Goal: Use online tool/utility: Use online tool/utility

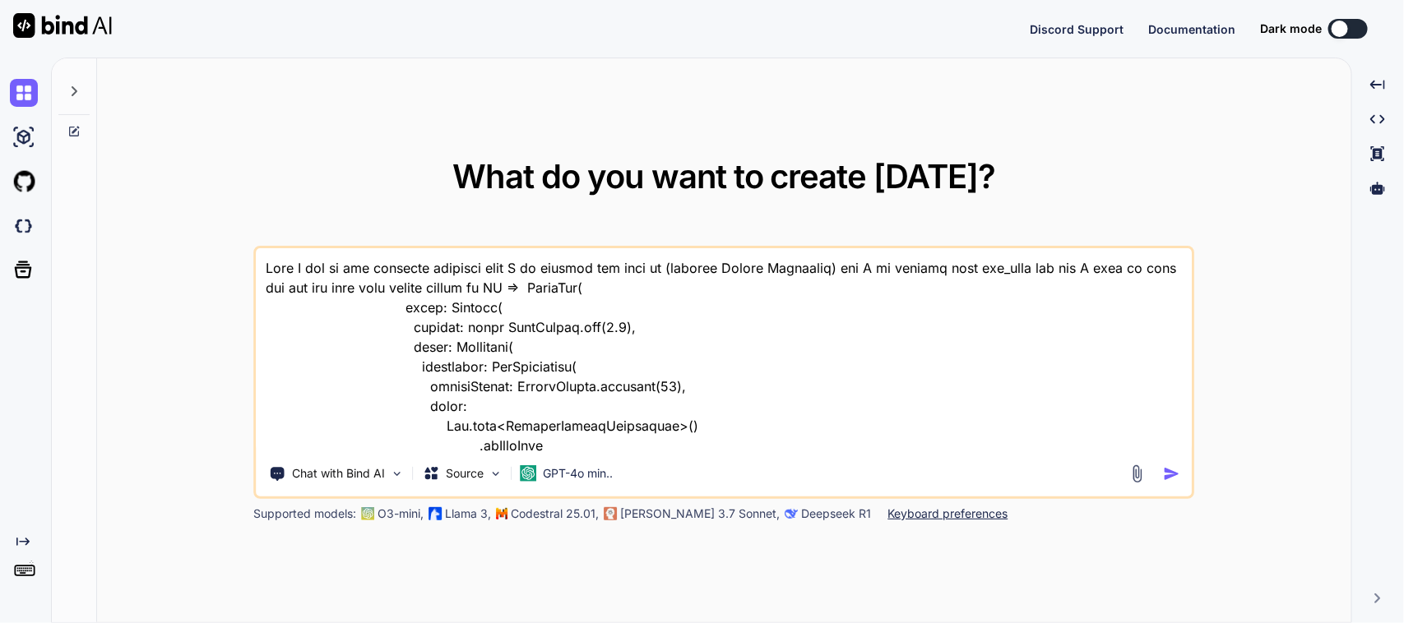
drag, startPoint x: 802, startPoint y: 437, endPoint x: 85, endPoint y: 264, distance: 737.7
click at [89, 266] on div "What do you want to create [DATE]? Chat with Bind AI Source GPT-4o min.. Suppor…" at bounding box center [701, 341] width 1299 height 566
type textarea "x"
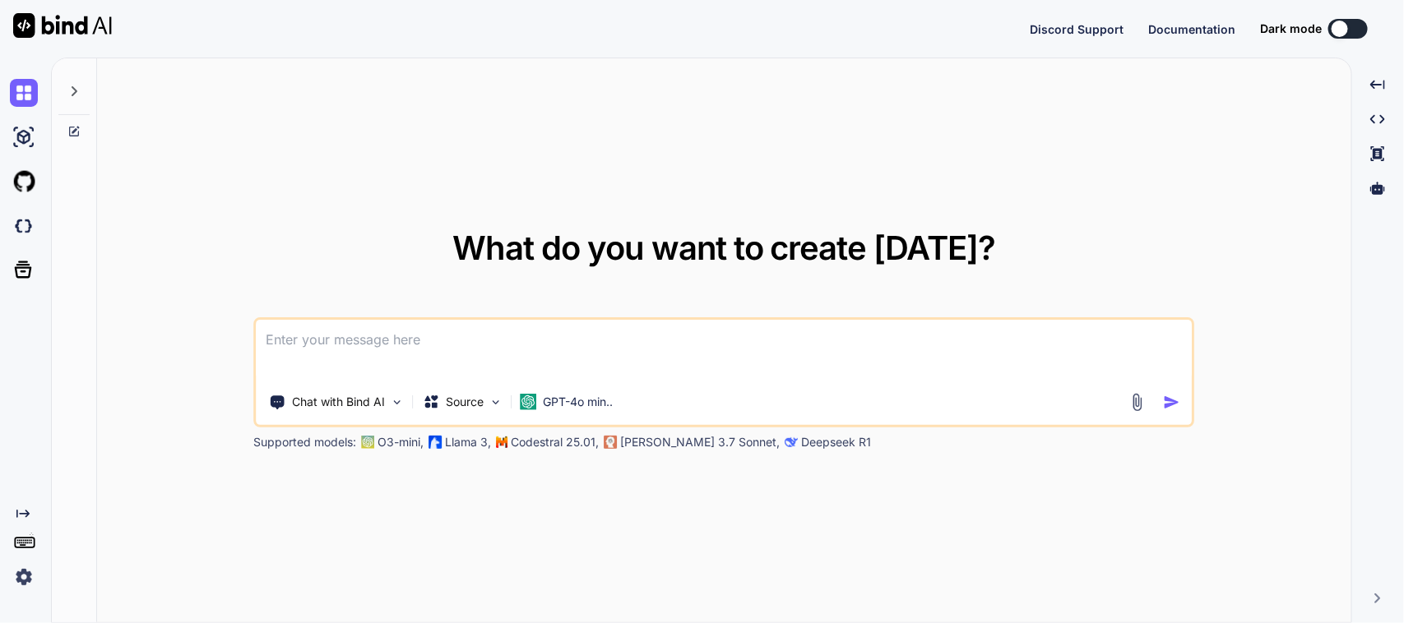
type textarea "x"
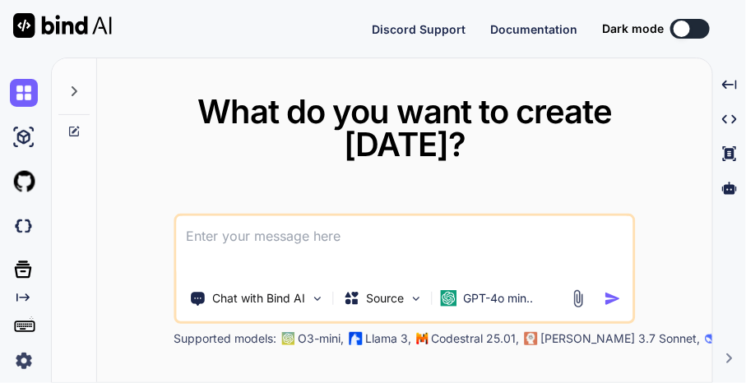
drag, startPoint x: 267, startPoint y: 231, endPoint x: 344, endPoint y: 211, distance: 79.0
click at [268, 233] on textarea at bounding box center [404, 246] width 456 height 61
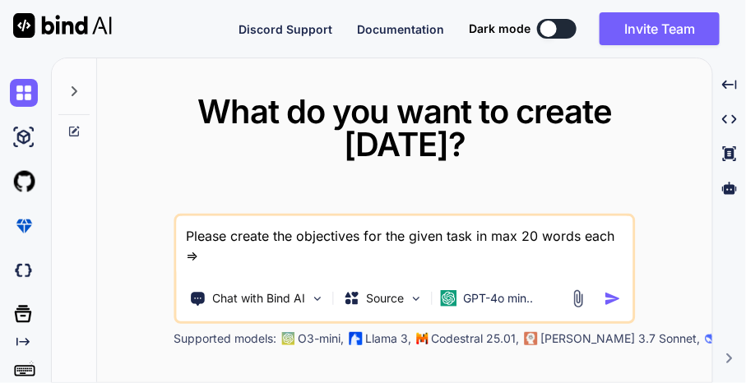
click at [276, 260] on textarea "Please create the objectives for the given task in max 20 words each =>" at bounding box center [404, 246] width 456 height 61
paste textarea "Work on to create badge for PI mode active in MSQM screen. Work on to show ware…"
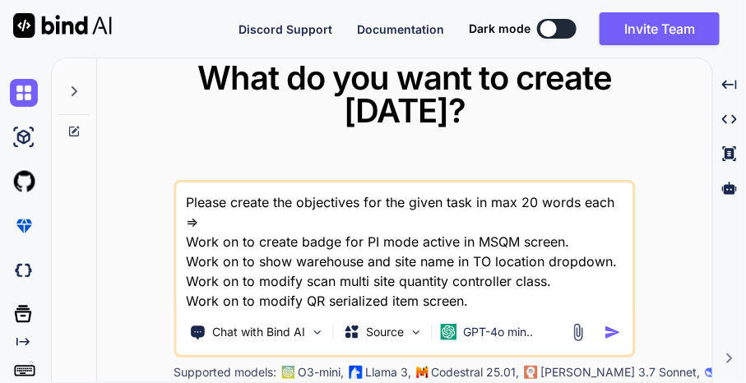
scroll to position [18, 0]
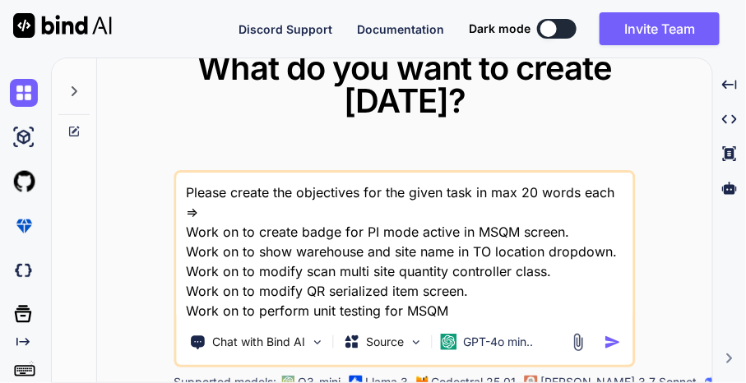
type textarea "Please create the objectives for the given task in max 20 words each => Work on…"
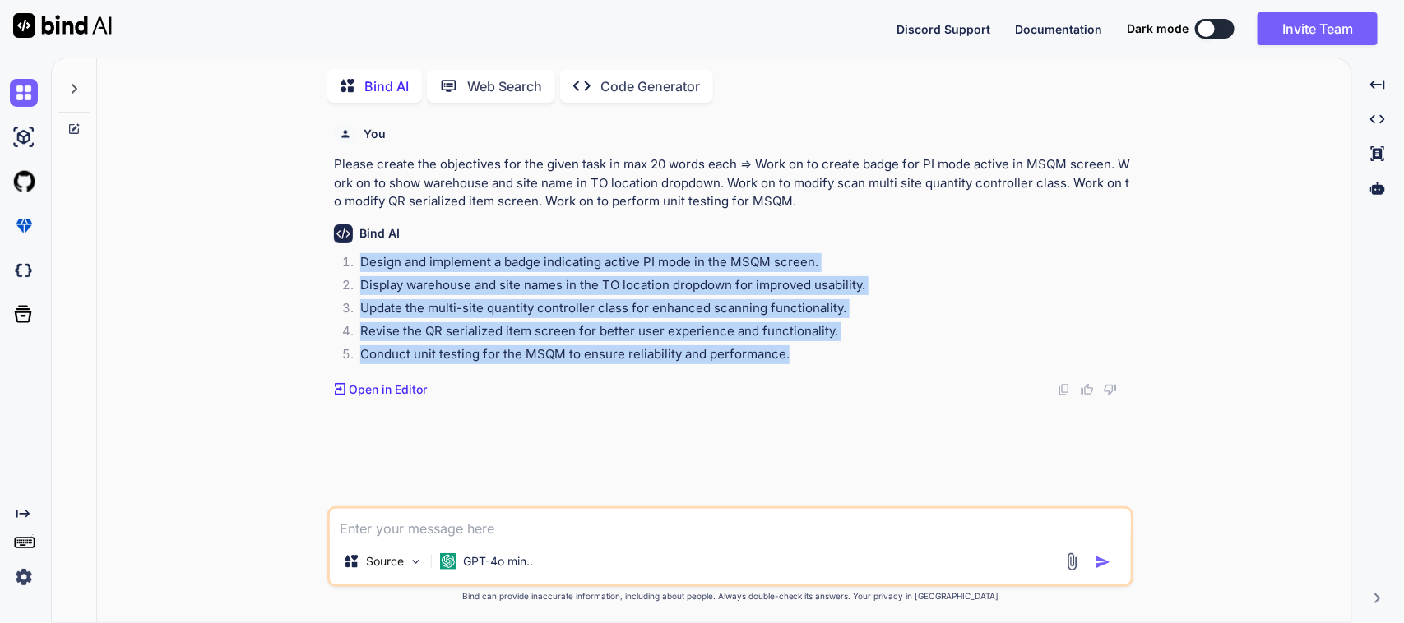
drag, startPoint x: 827, startPoint y: 359, endPoint x: 346, endPoint y: 268, distance: 488.8
click at [346, 268] on ol "Design and implement a badge indicating active PI mode in the MSQM screen. Disp…" at bounding box center [732, 310] width 796 height 115
copy ol "Design and implement a badge indicating active PI mode in the MSQM screen. Disp…"
